Goal: Information Seeking & Learning: Learn about a topic

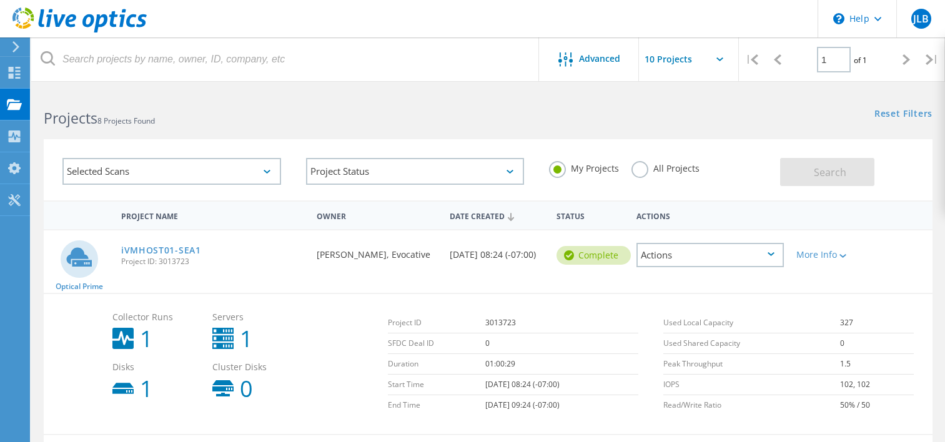
scroll to position [62, 0]
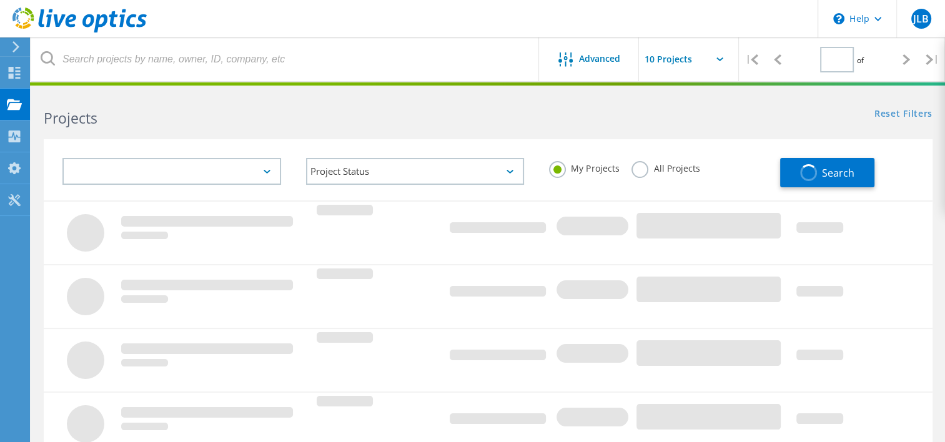
type input "1"
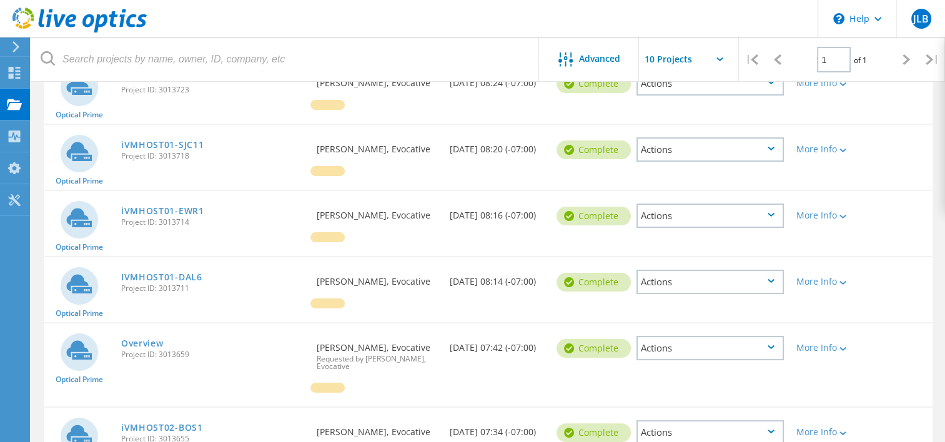
scroll to position [187, 0]
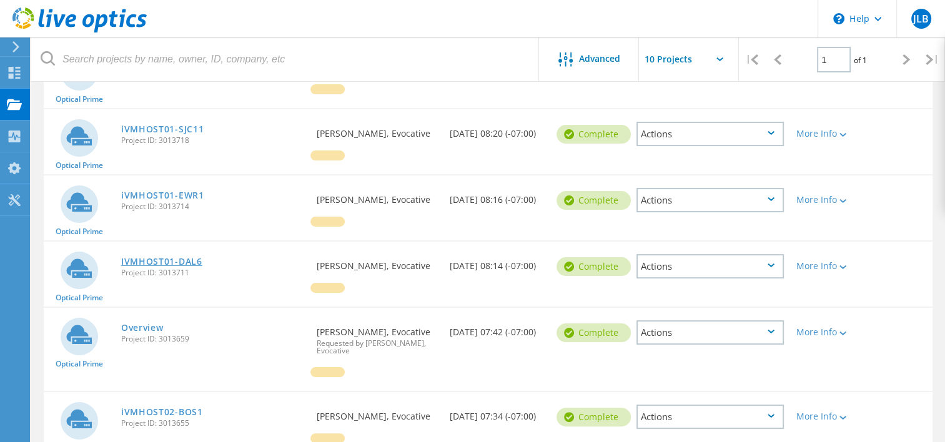
click at [192, 266] on link "IVMHOST01-DAL6" at bounding box center [161, 261] width 81 height 9
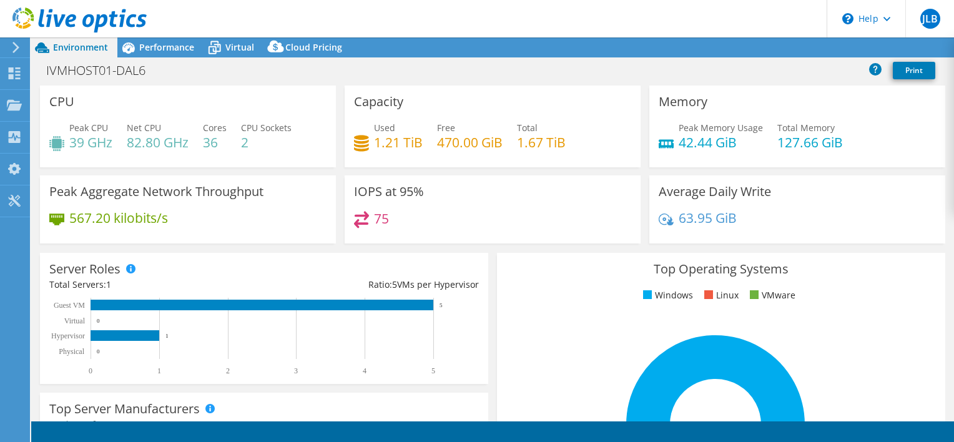
select select "USD"
click at [36, 227] on div "Peak Aggregate Network Throughput 567.20 kilobits/s" at bounding box center [188, 209] width 305 height 68
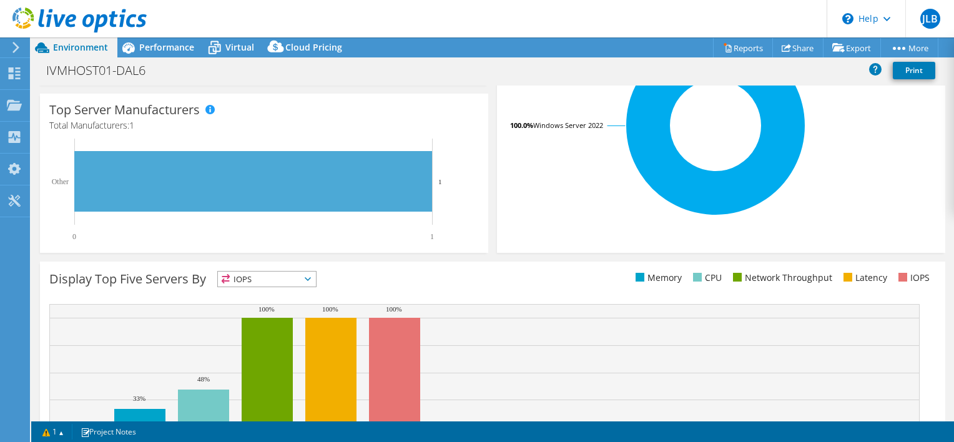
scroll to position [391, 0]
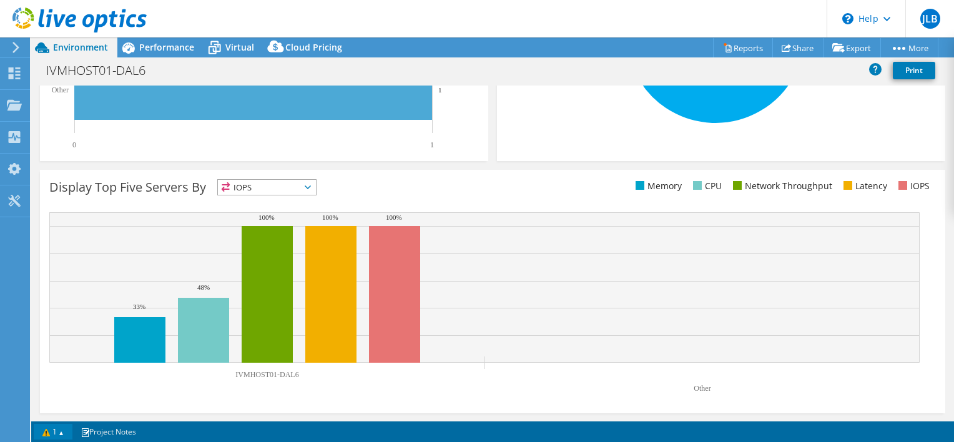
click at [59, 430] on link "1" at bounding box center [53, 432] width 39 height 16
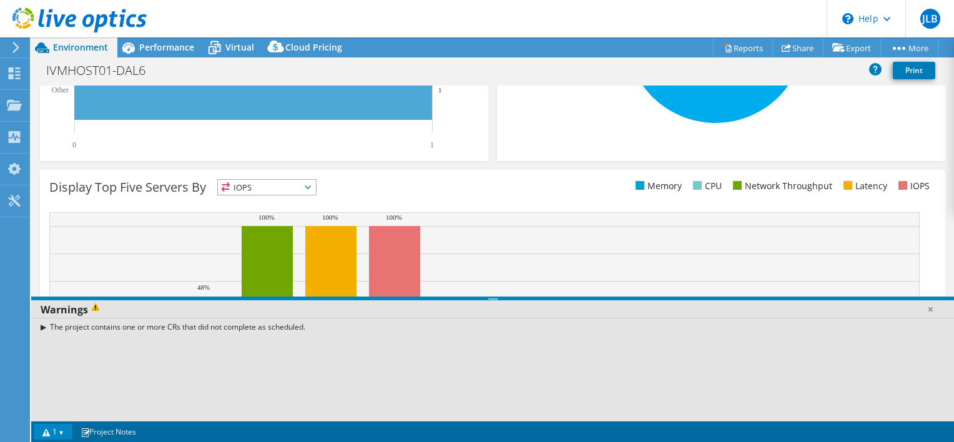
click at [39, 325] on div "The project contains one or more CRs that did not complete as scheduled." at bounding box center [492, 327] width 923 height 18
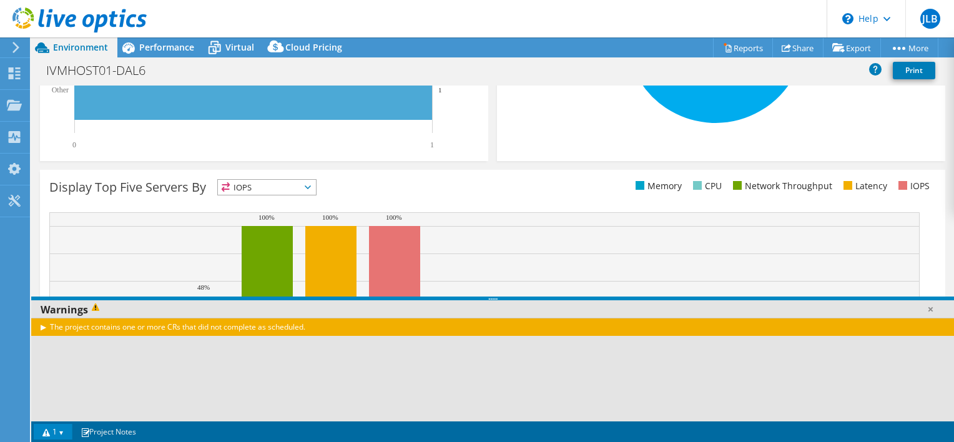
click at [41, 325] on div "The project contains one or more CRs that did not complete as scheduled." at bounding box center [492, 327] width 923 height 18
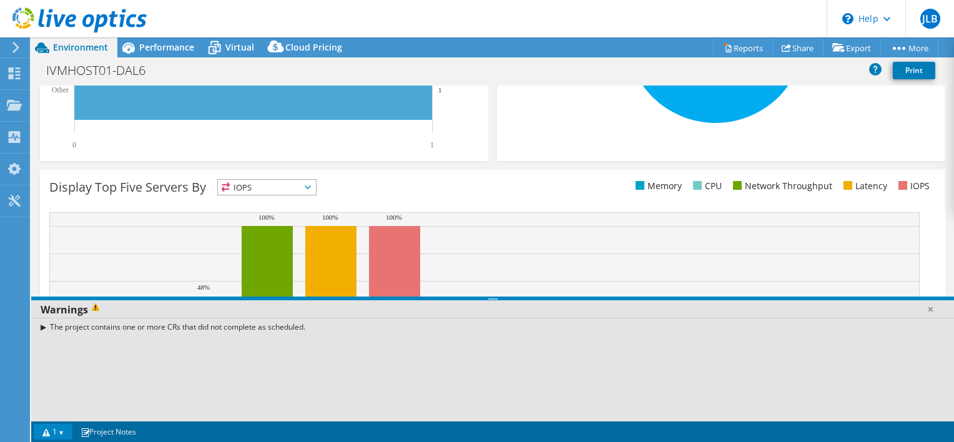
click at [41, 325] on div "The project contains one or more CRs that did not complete as scheduled." at bounding box center [492, 327] width 923 height 18
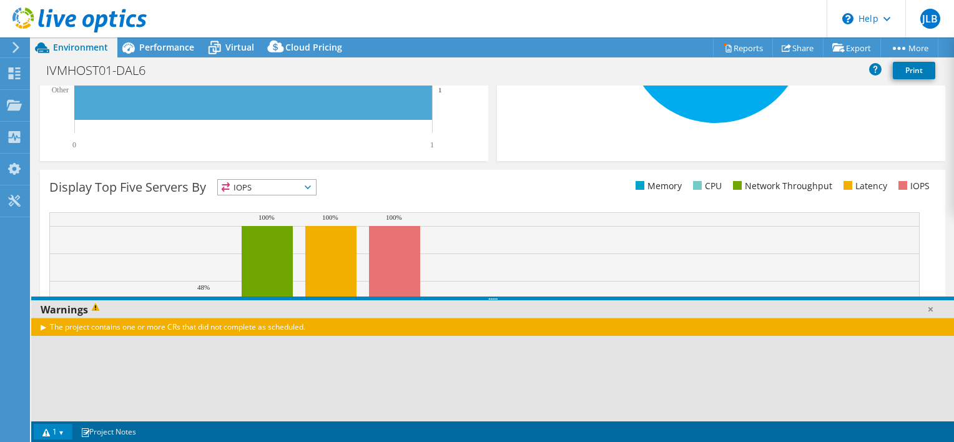
click at [41, 325] on div "The project contains one or more CRs that did not complete as scheduled." at bounding box center [492, 327] width 923 height 18
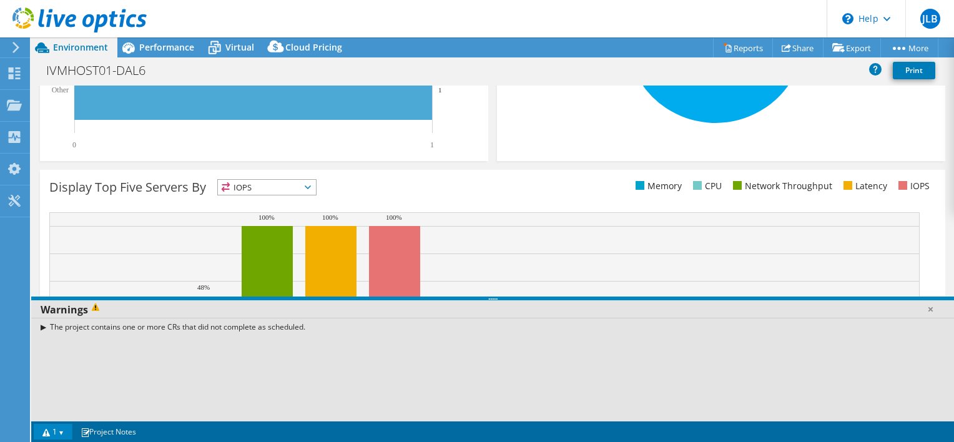
click at [65, 437] on link "1" at bounding box center [53, 432] width 39 height 16
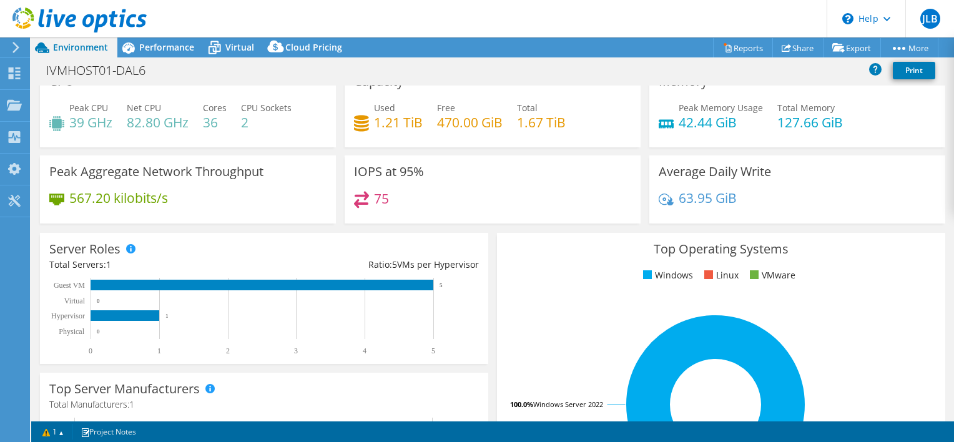
scroll to position [0, 0]
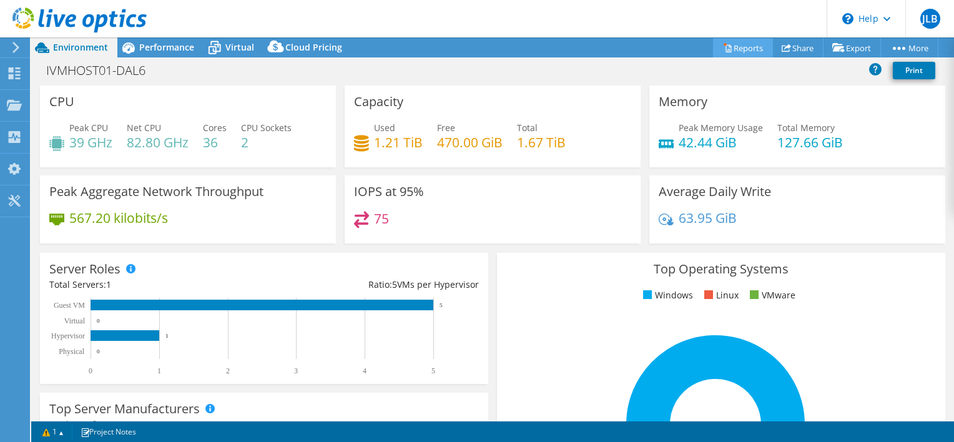
click at [724, 52] on link "Reports" at bounding box center [743, 47] width 60 height 19
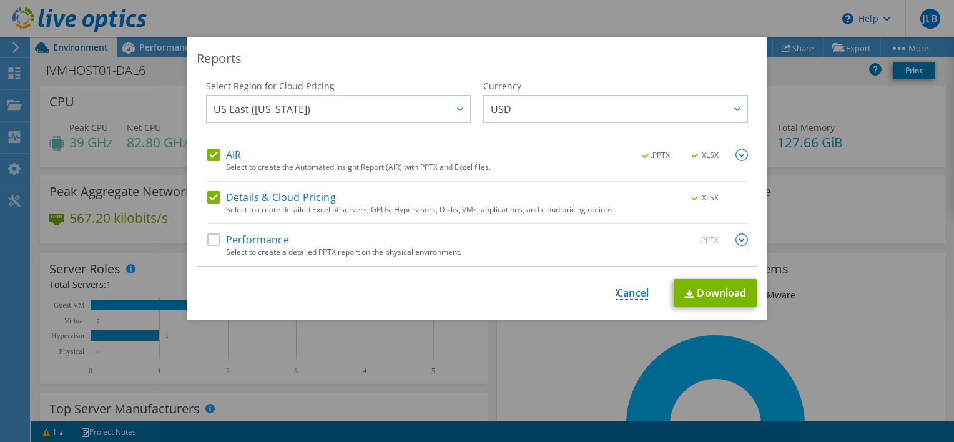
click at [623, 294] on link "Cancel" at bounding box center [633, 293] width 32 height 12
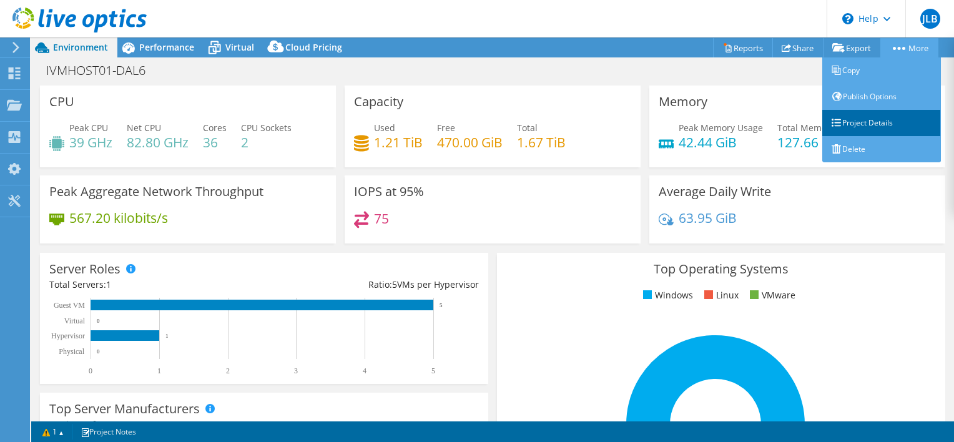
click at [882, 121] on link "Project Details" at bounding box center [881, 123] width 119 height 26
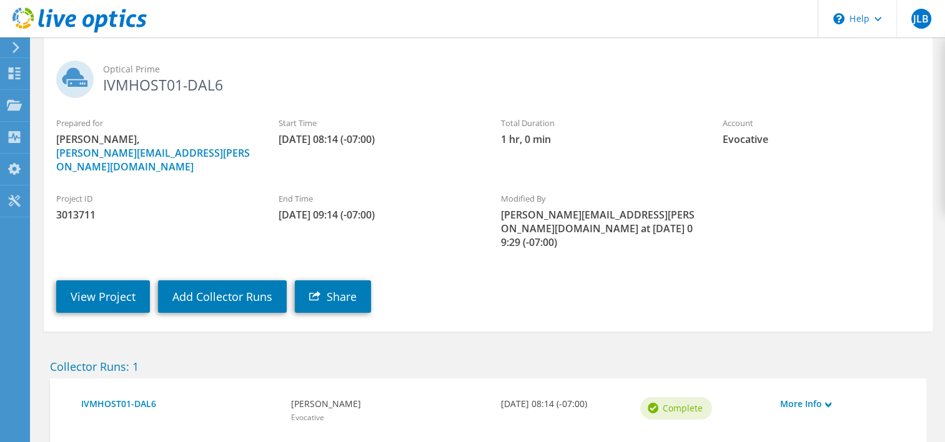
scroll to position [110, 0]
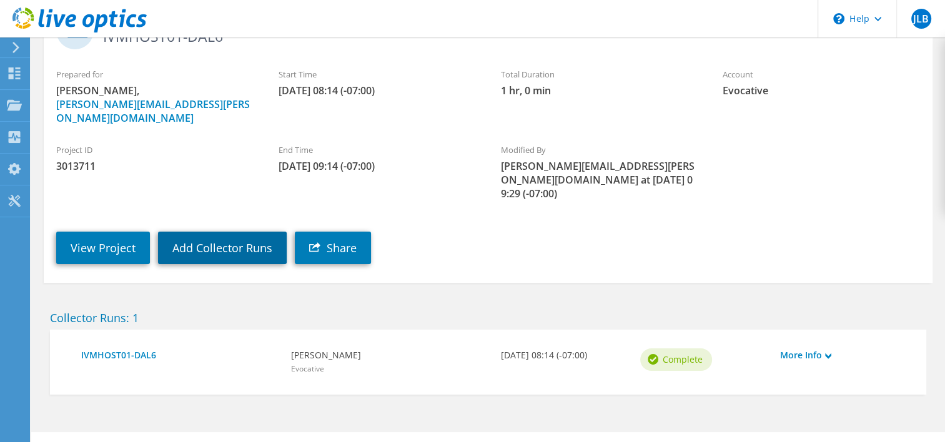
click at [260, 232] on link "Add Collector Runs" at bounding box center [222, 248] width 129 height 32
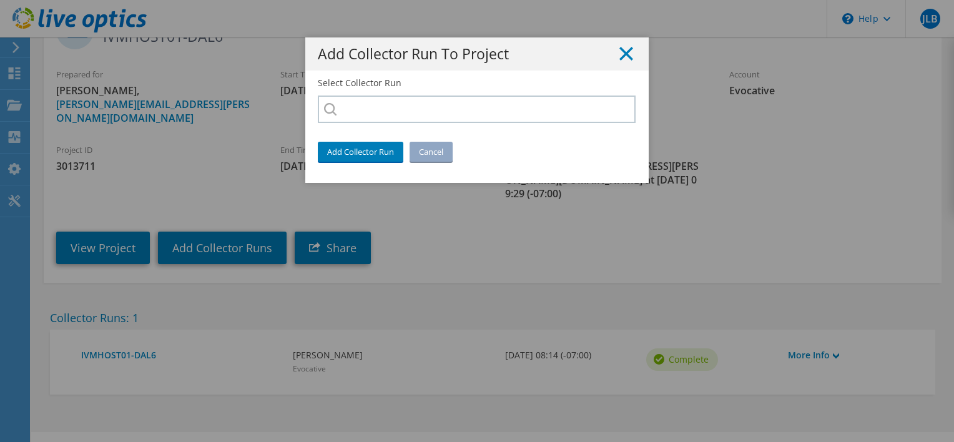
click at [624, 51] on line at bounding box center [626, 53] width 12 height 12
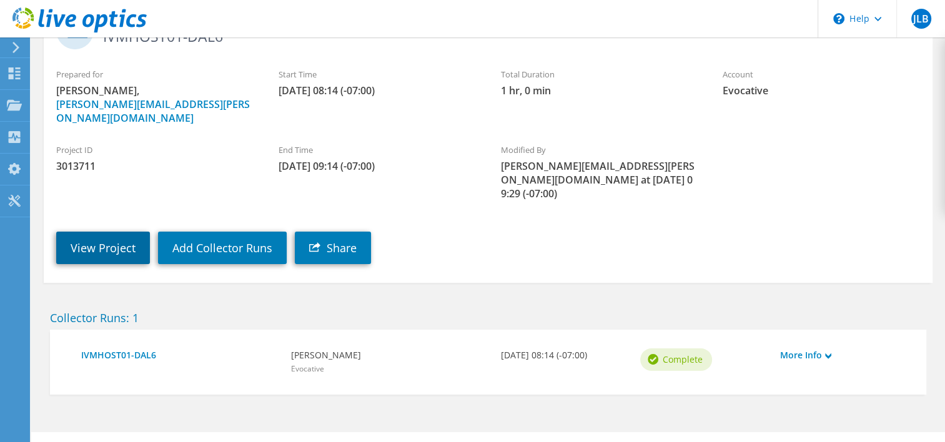
click at [105, 232] on link "View Project" at bounding box center [103, 248] width 94 height 32
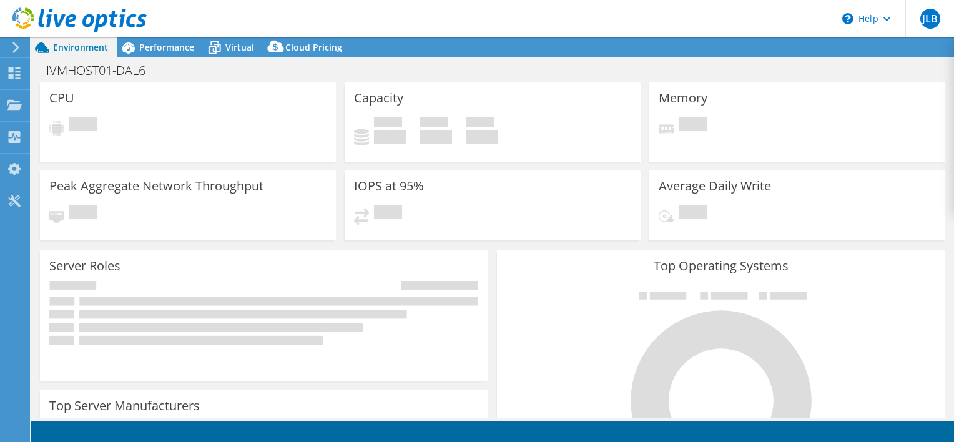
select select "USD"
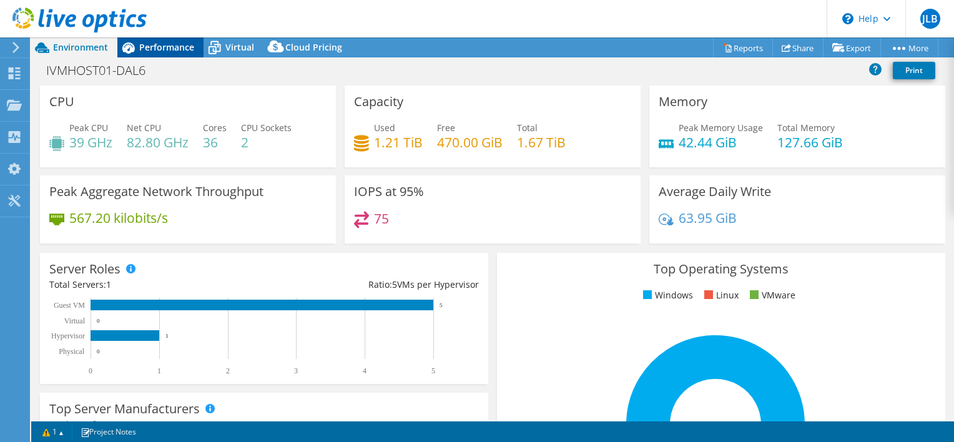
click at [169, 49] on span "Performance" at bounding box center [166, 47] width 55 height 12
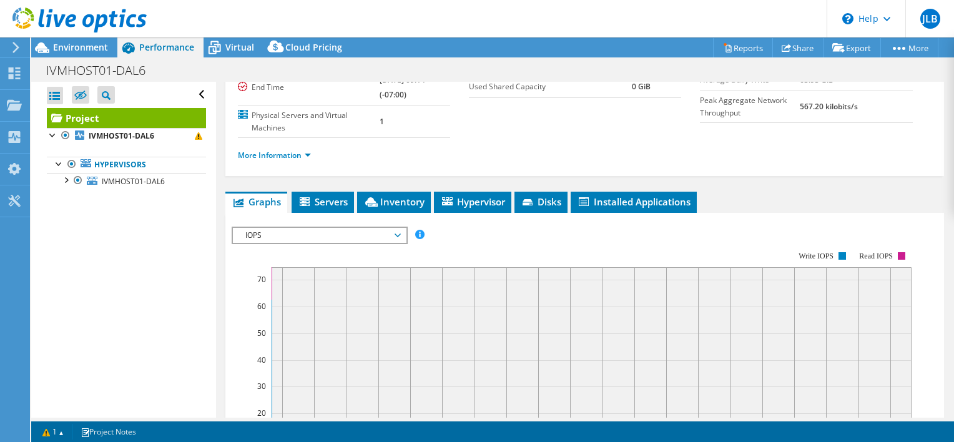
scroll to position [180, 0]
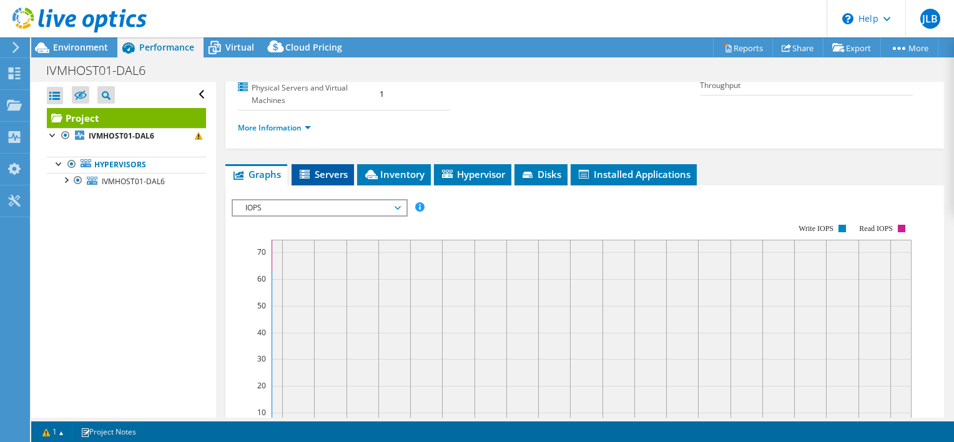
click at [325, 173] on span "Servers" at bounding box center [323, 174] width 50 height 12
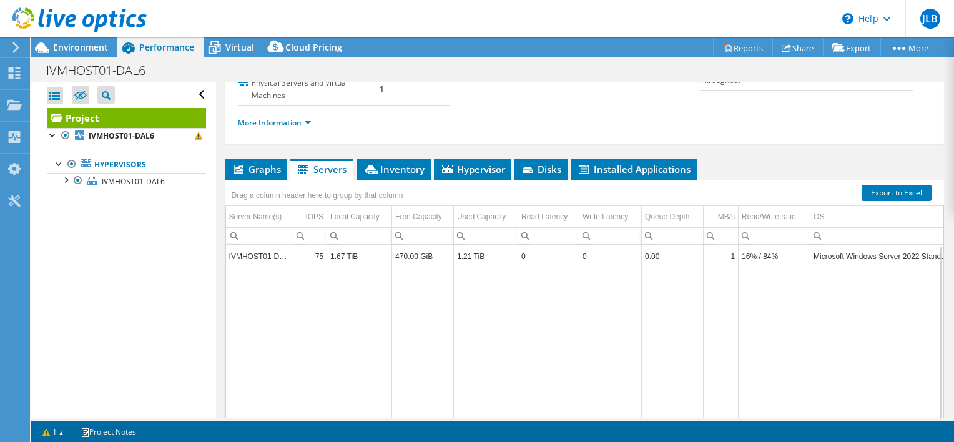
scroll to position [184, 0]
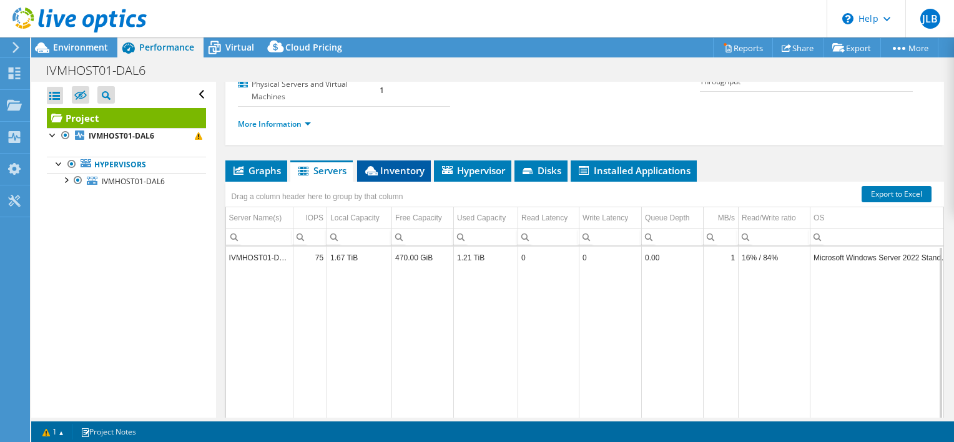
click at [402, 167] on span "Inventory" at bounding box center [393, 170] width 61 height 12
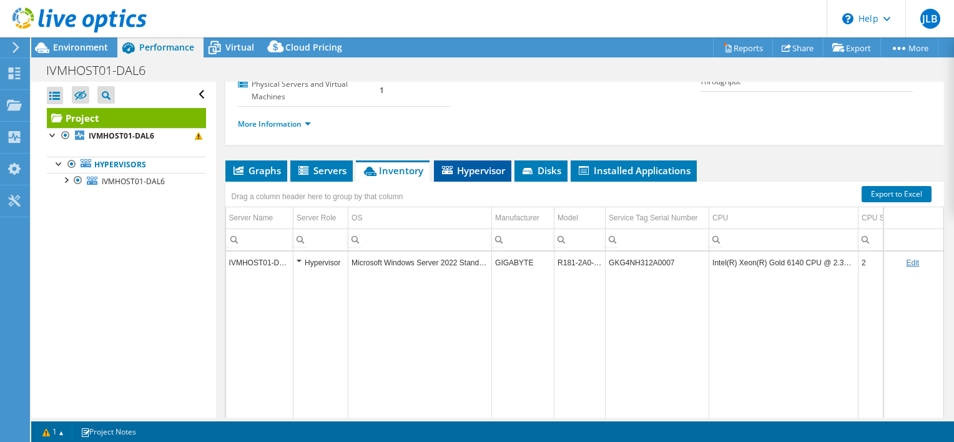
click at [476, 171] on span "Hypervisor" at bounding box center [472, 170] width 65 height 12
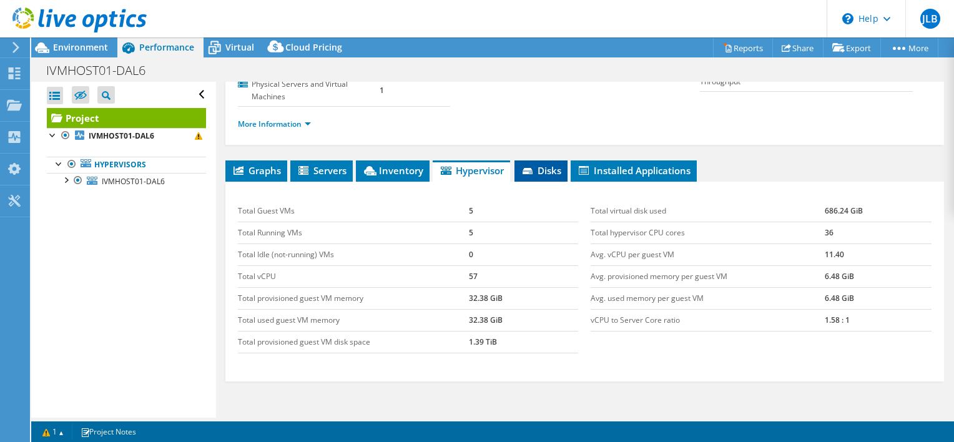
click at [539, 167] on span "Disks" at bounding box center [541, 170] width 41 height 12
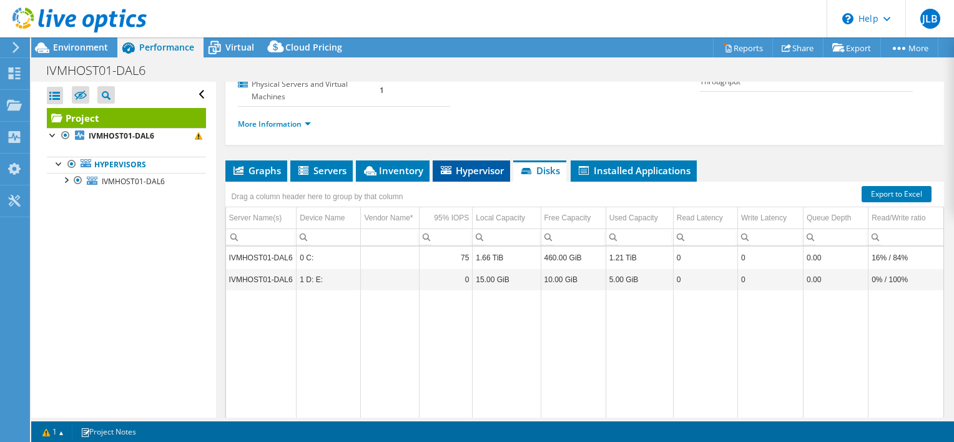
click at [467, 170] on span "Hypervisor" at bounding box center [471, 170] width 65 height 12
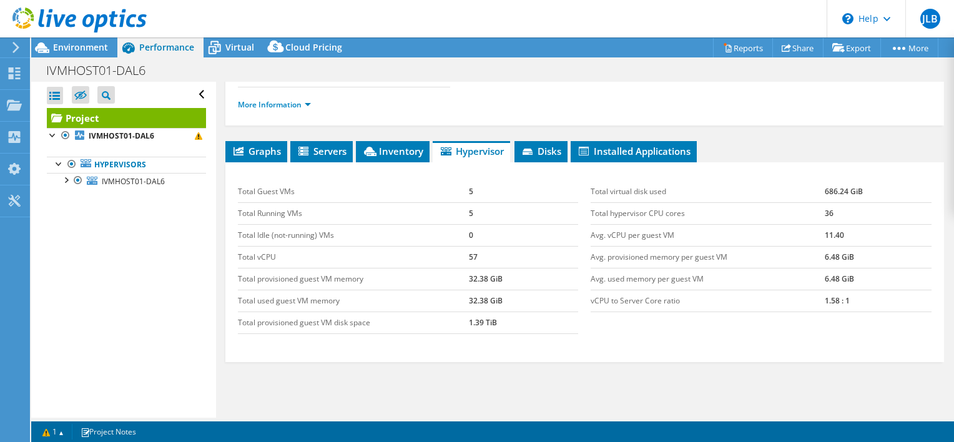
scroll to position [198, 0]
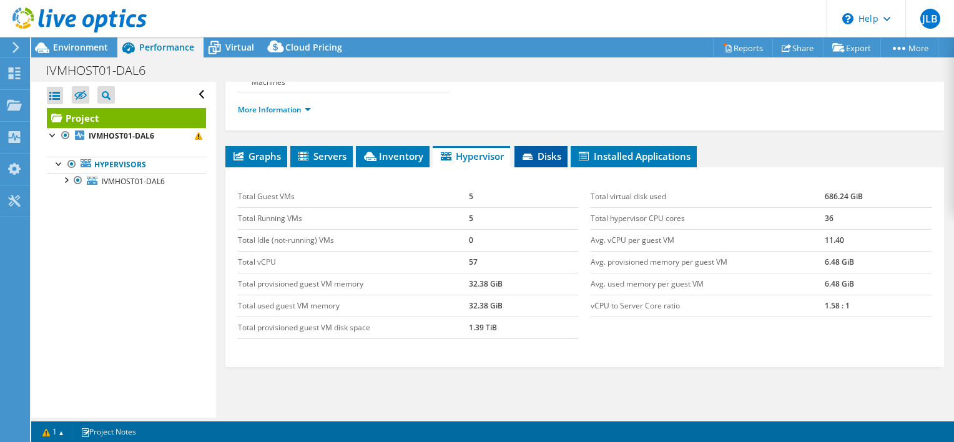
click at [540, 150] on span "Disks" at bounding box center [541, 156] width 41 height 12
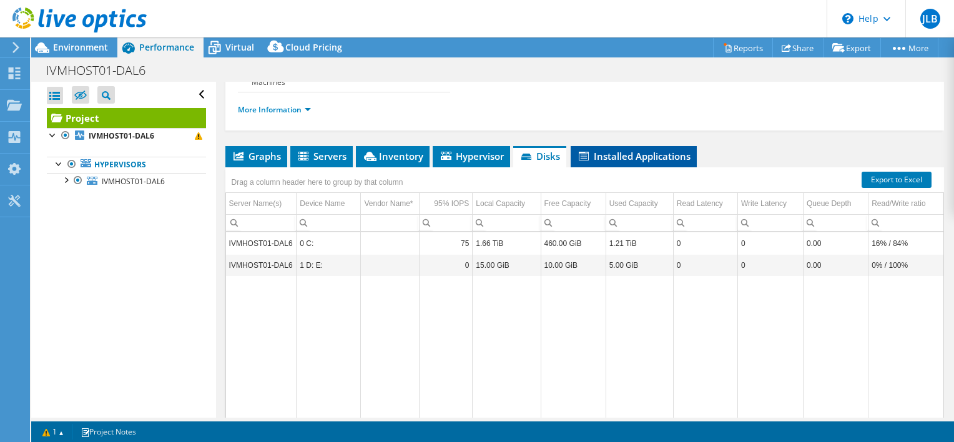
click at [609, 150] on span "Installed Applications" at bounding box center [634, 156] width 114 height 12
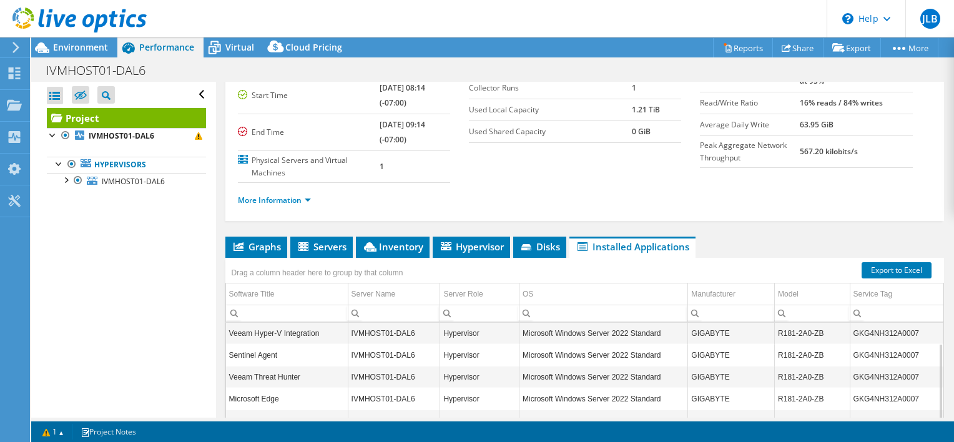
scroll to position [109, 0]
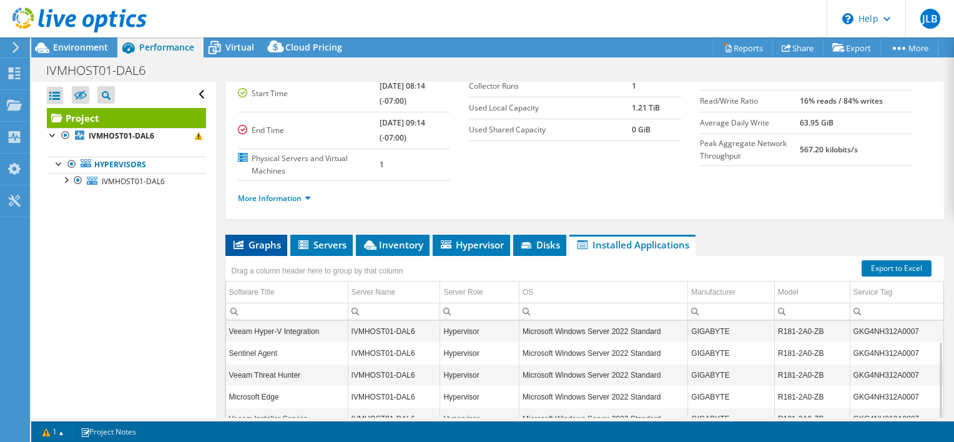
click at [249, 245] on span "Graphs" at bounding box center [256, 245] width 49 height 12
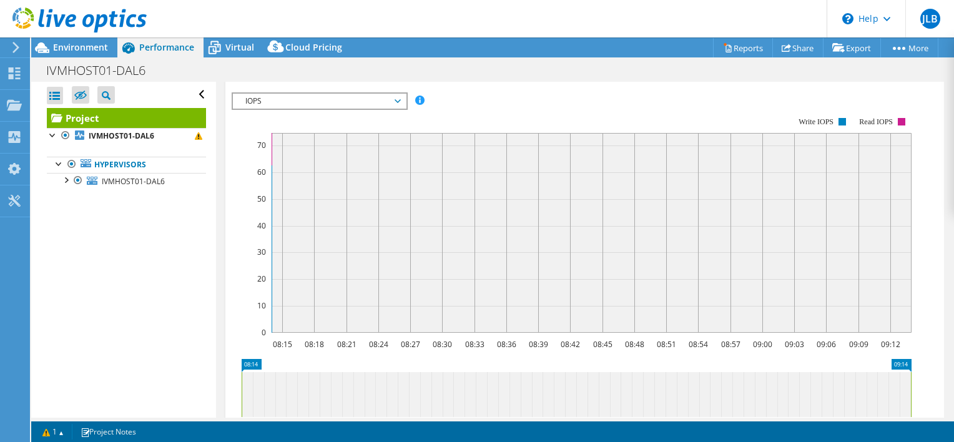
scroll to position [287, 0]
click at [397, 95] on span "IOPS" at bounding box center [319, 101] width 160 height 15
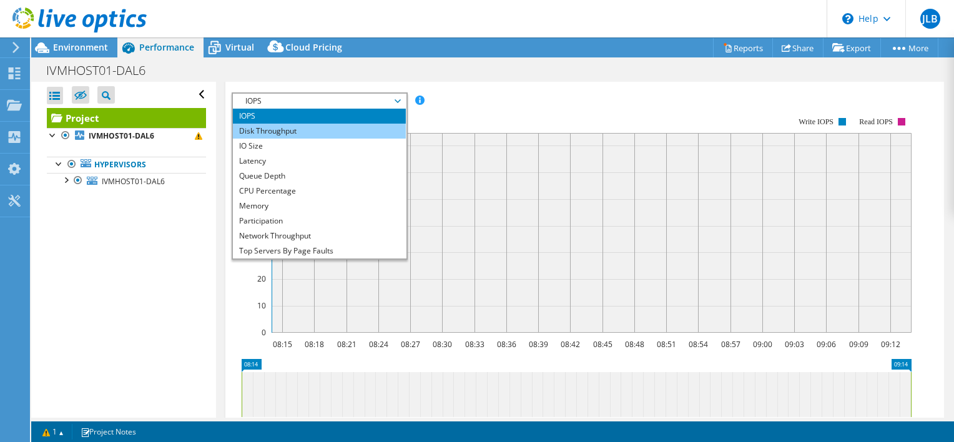
click at [382, 124] on li "Disk Throughput" at bounding box center [319, 131] width 173 height 15
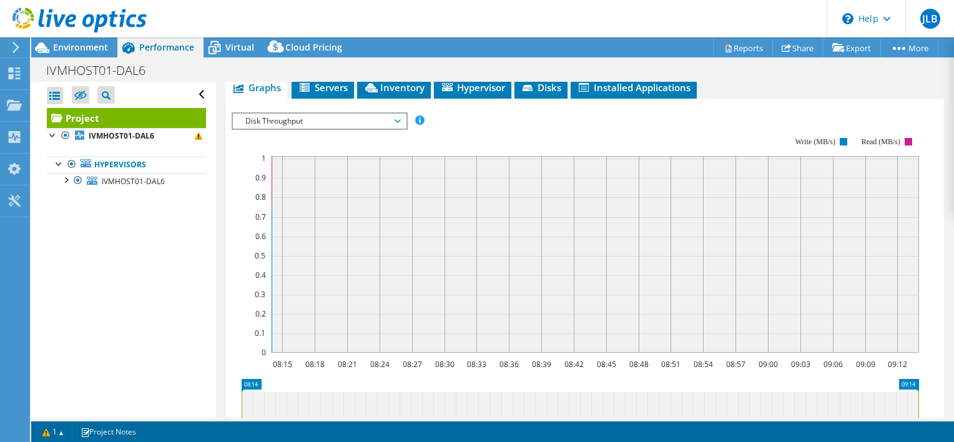
scroll to position [471, 0]
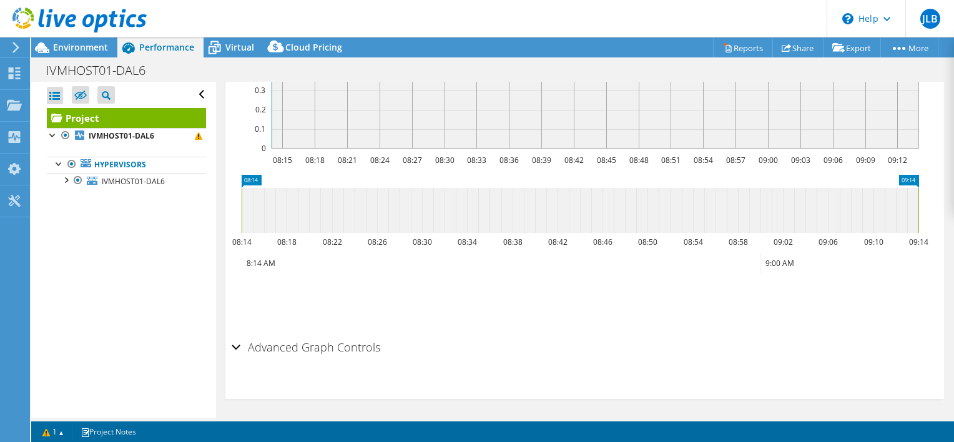
click at [236, 343] on div "Advanced Graph Controls" at bounding box center [585, 348] width 706 height 27
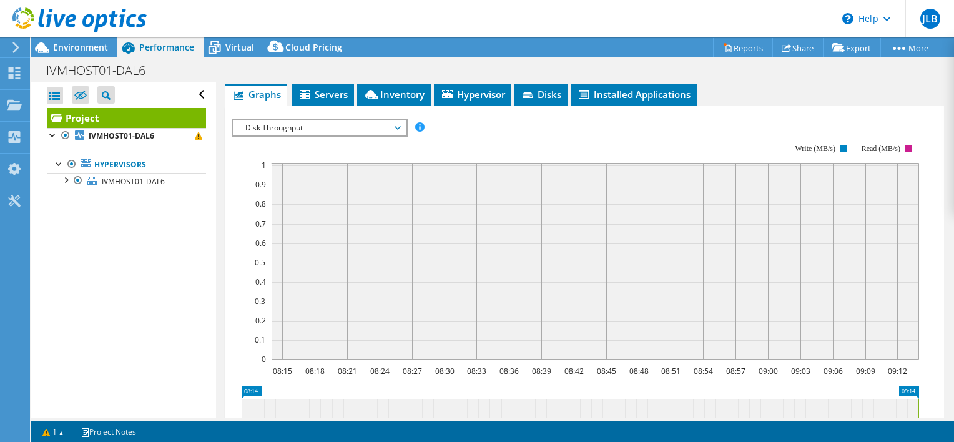
scroll to position [141, 0]
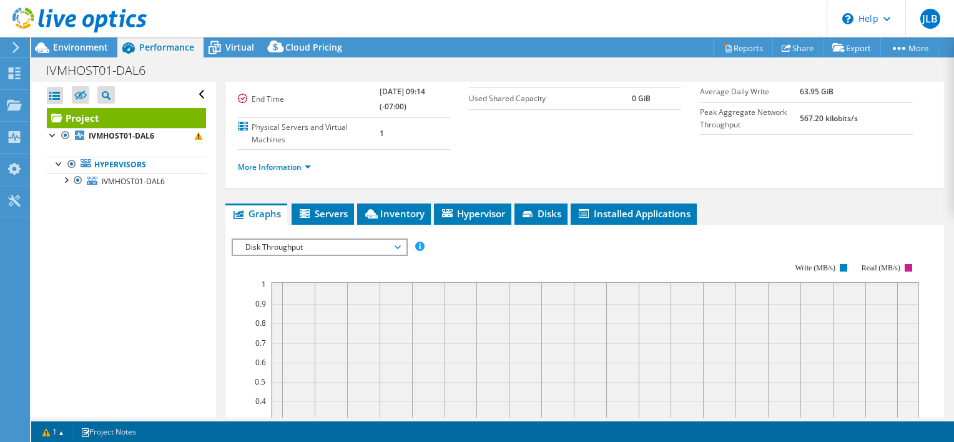
click at [400, 245] on icon at bounding box center [398, 247] width 6 height 4
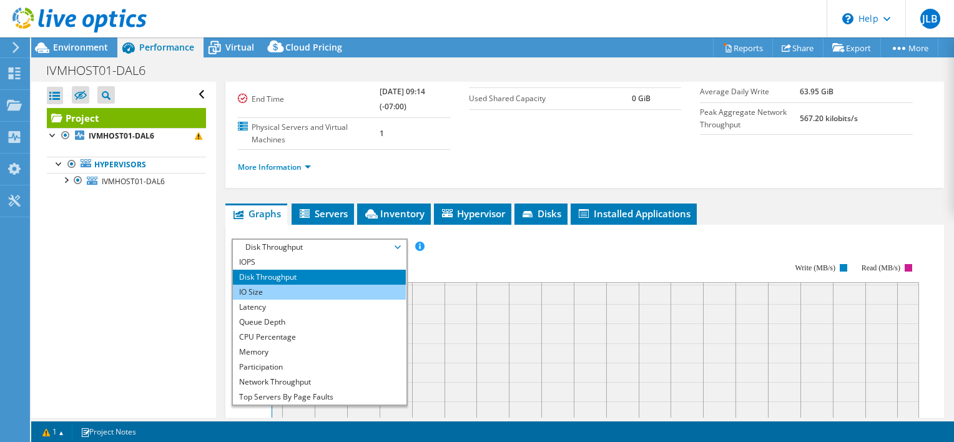
click at [365, 295] on li "IO Size" at bounding box center [319, 292] width 173 height 15
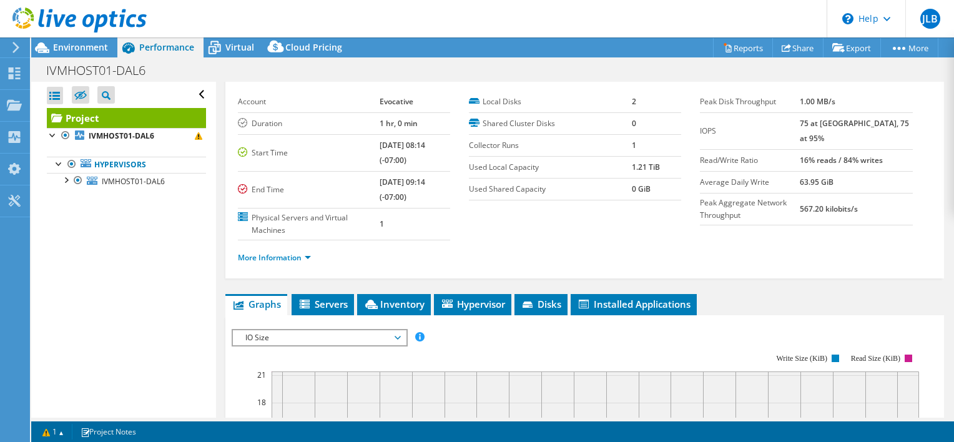
scroll to position [0, 0]
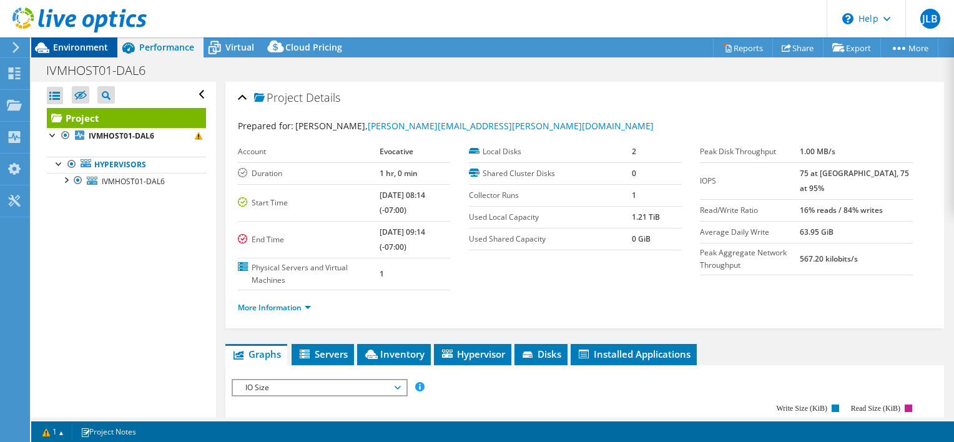
click at [64, 48] on span "Environment" at bounding box center [80, 47] width 55 height 12
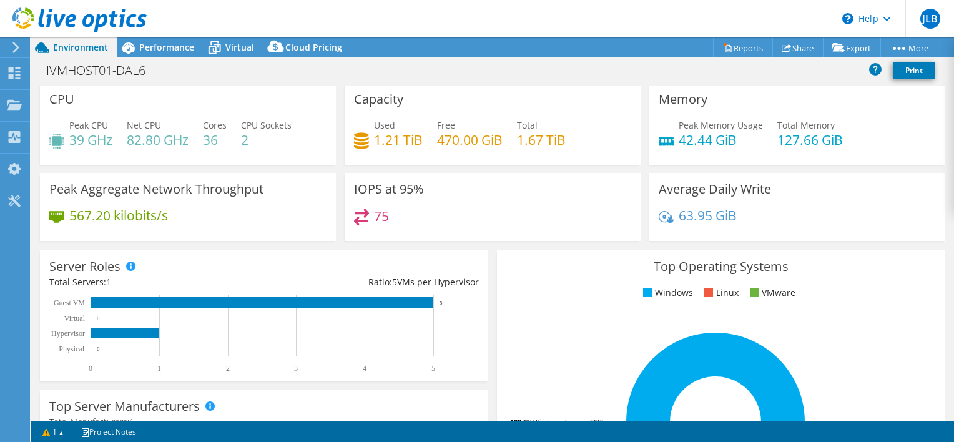
scroll to position [4, 0]
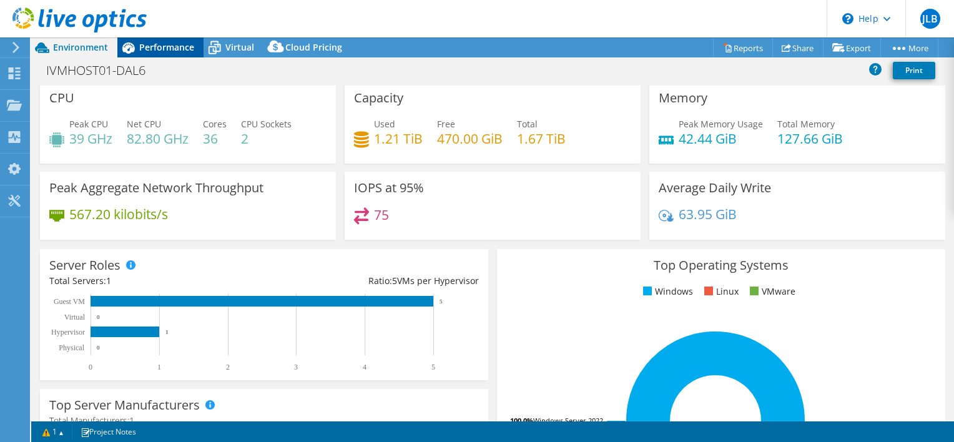
click at [177, 49] on span "Performance" at bounding box center [166, 47] width 55 height 12
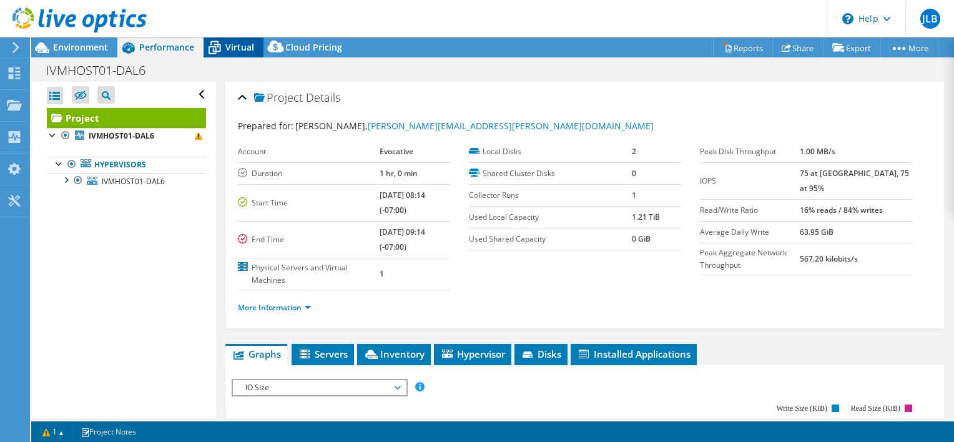
click at [227, 46] on span "Virtual" at bounding box center [239, 47] width 29 height 12
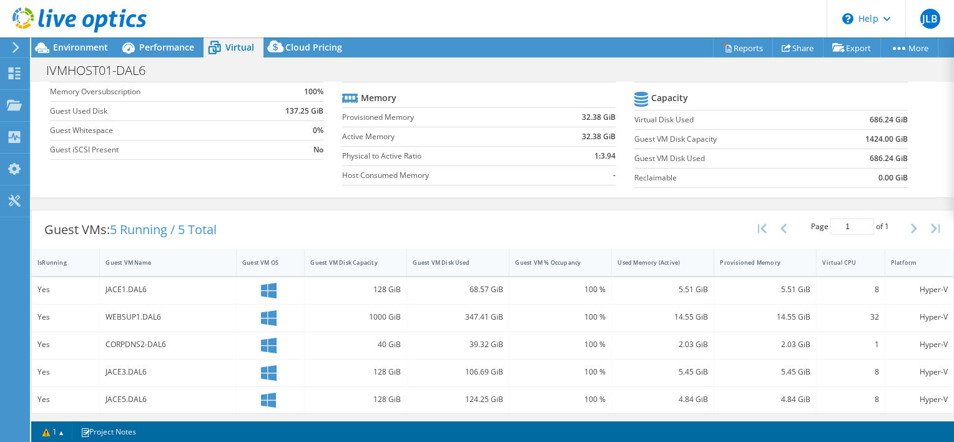
scroll to position [117, 0]
